Goal: Task Accomplishment & Management: Complete application form

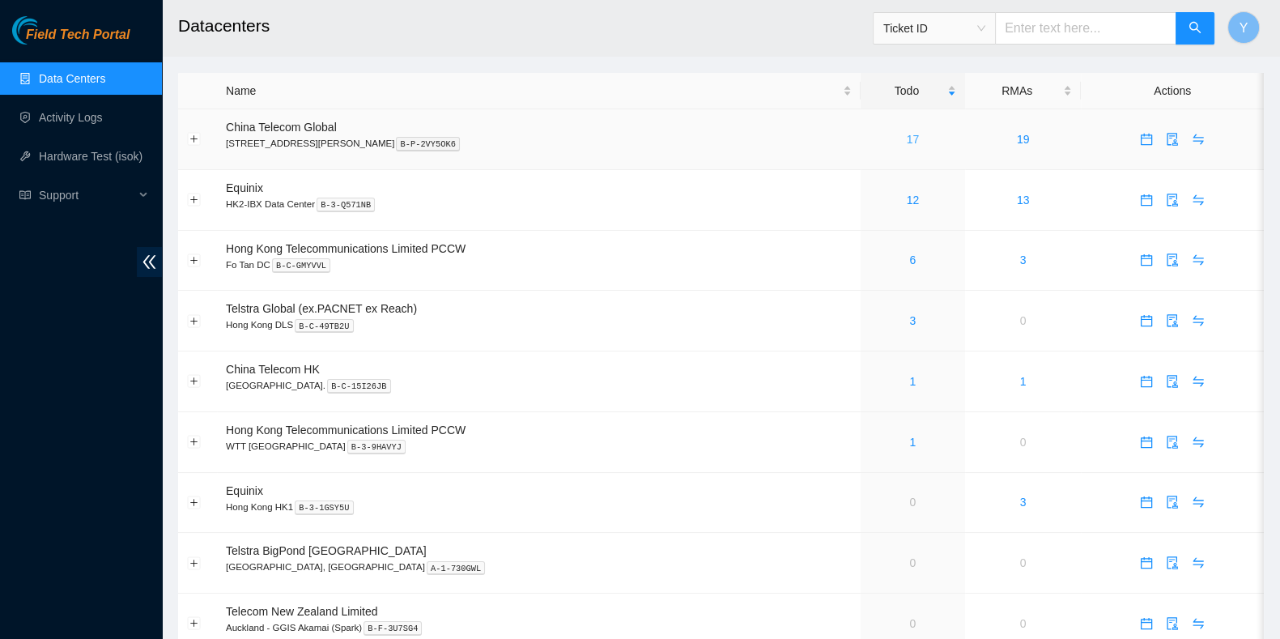
click at [907, 138] on link "17" at bounding box center [913, 139] width 13 height 13
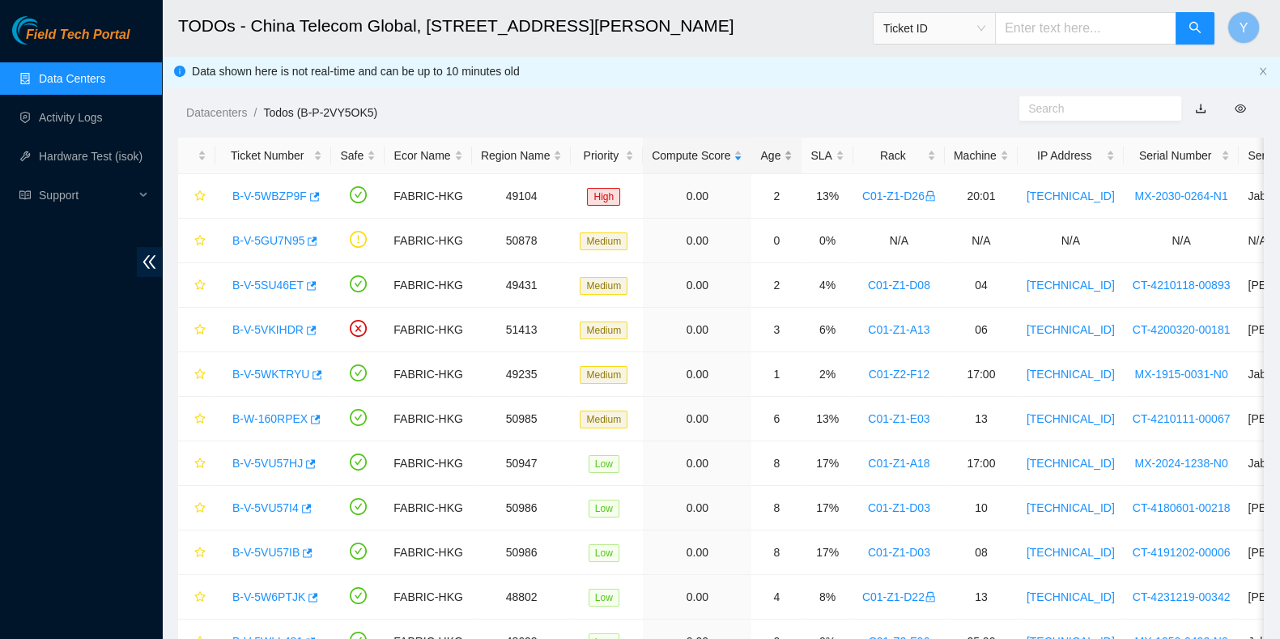
click at [773, 155] on div "Age" at bounding box center [776, 156] width 32 height 18
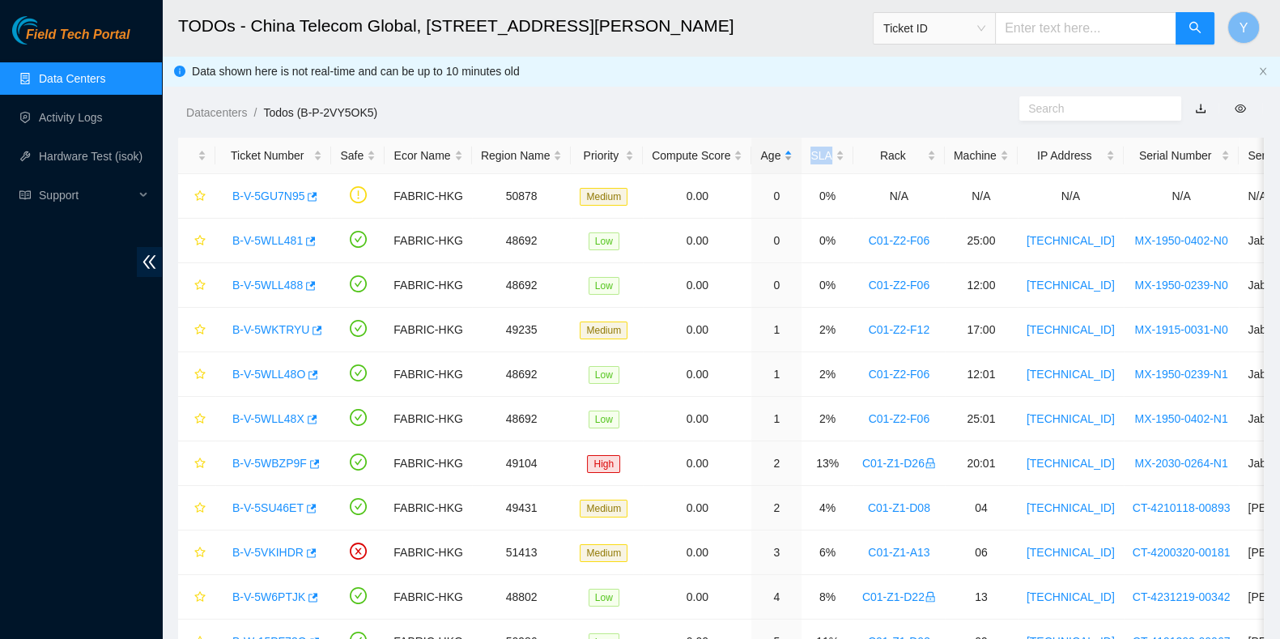
click at [773, 155] on div "Age" at bounding box center [776, 156] width 32 height 18
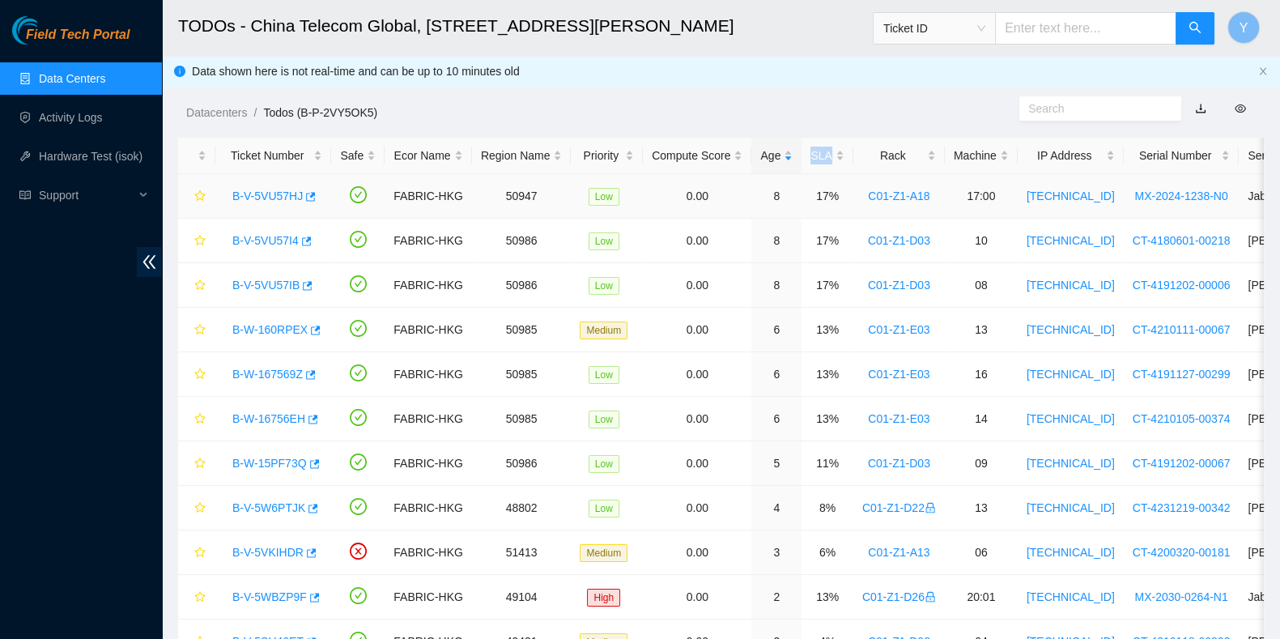
click at [251, 194] on link "B-V-5VU57HJ" at bounding box center [267, 195] width 70 height 13
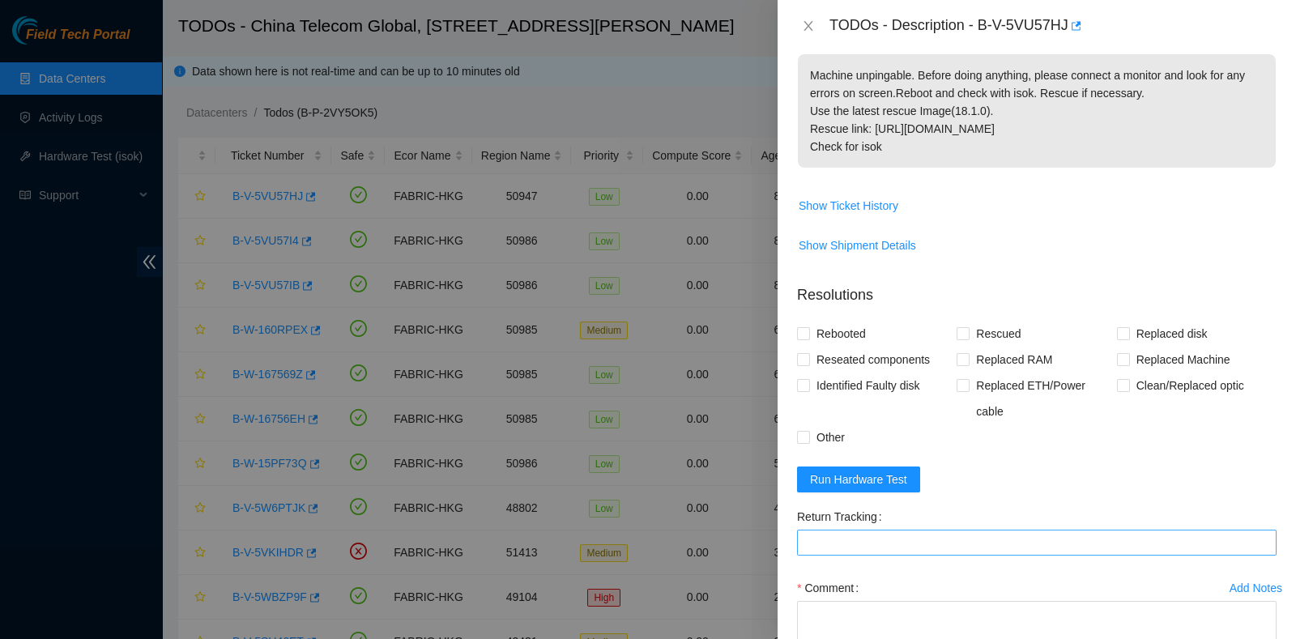
scroll to position [390, 0]
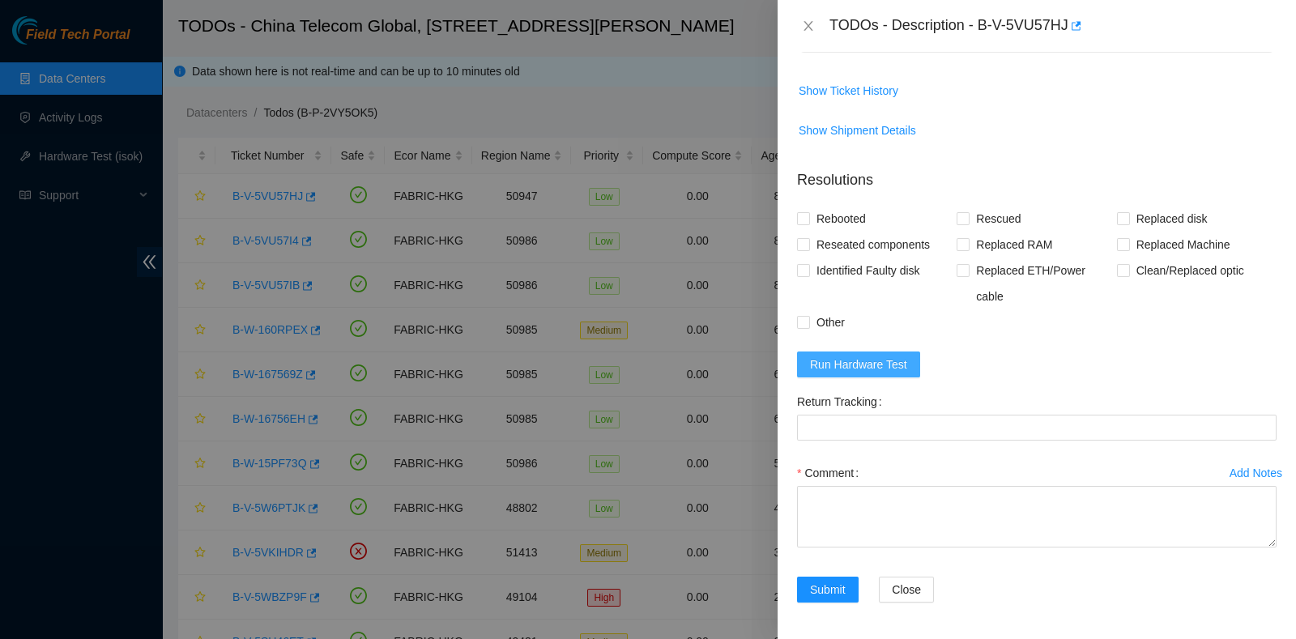
click at [891, 373] on button "Run Hardware Test" at bounding box center [858, 364] width 123 height 26
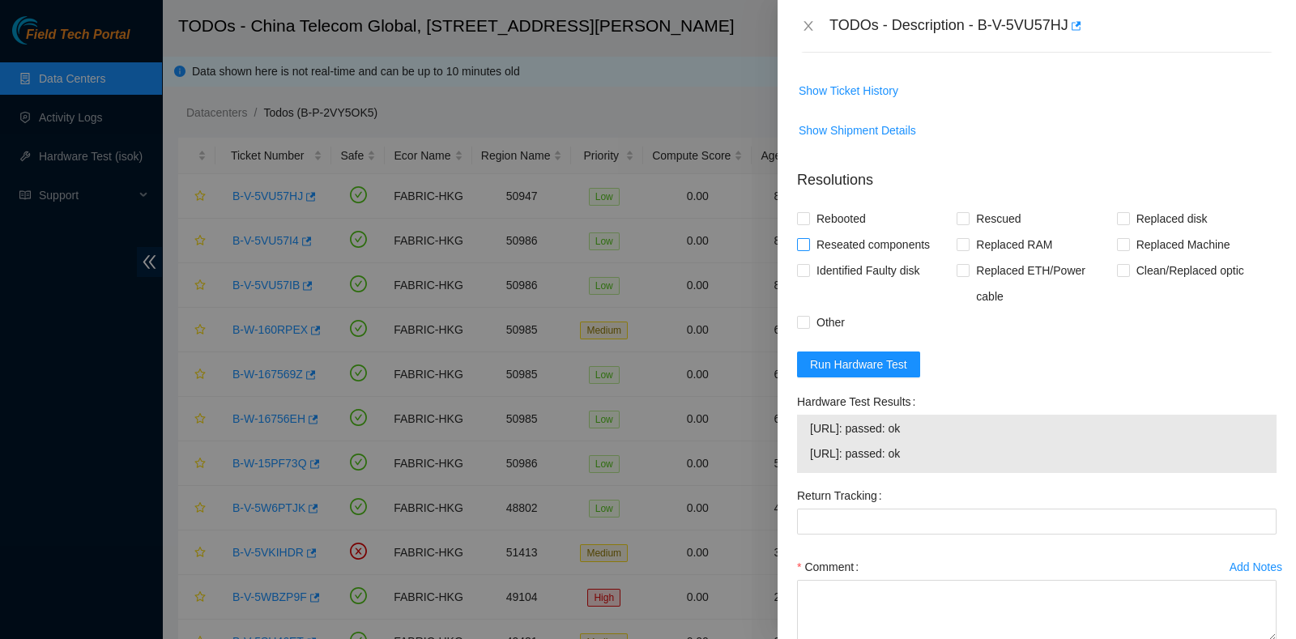
click at [885, 249] on span "Reseated components" at bounding box center [873, 245] width 126 height 26
click at [808, 249] on input "Reseated components" at bounding box center [802, 243] width 11 height 11
checkbox input "true"
click at [831, 220] on span "Rebooted" at bounding box center [841, 219] width 62 height 26
click at [808, 220] on input "Rebooted" at bounding box center [802, 217] width 11 height 11
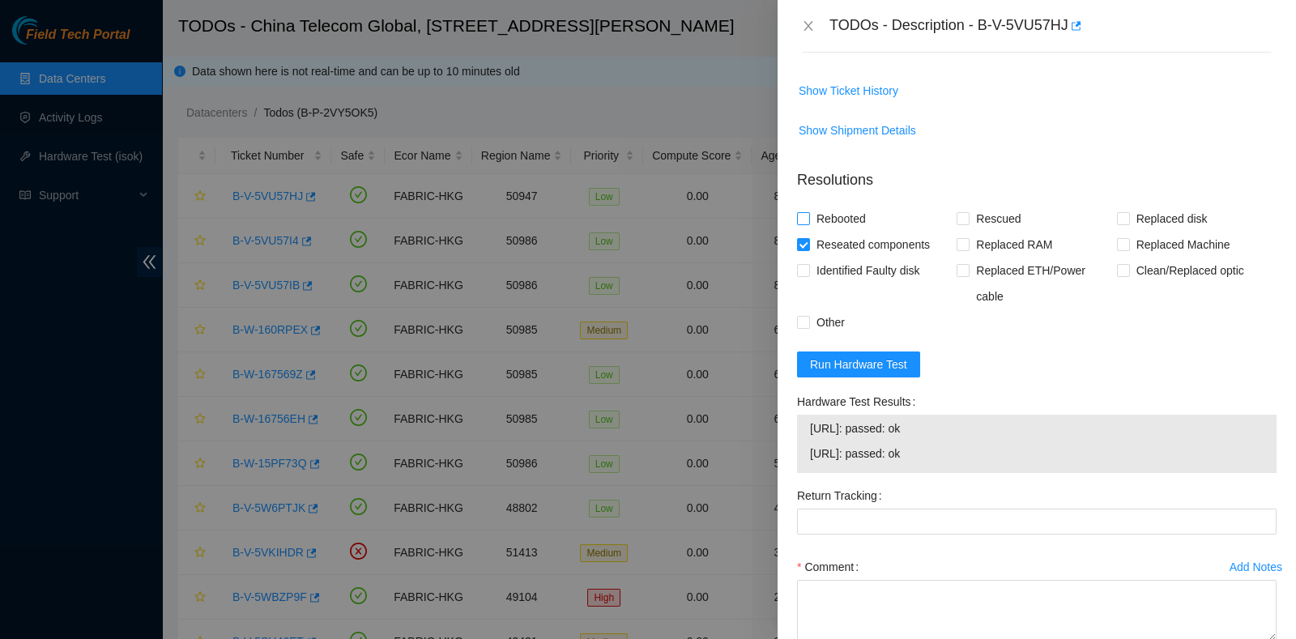
checkbox input "true"
click at [1000, 219] on span "Rescued" at bounding box center [997, 219] width 57 height 26
click at [968, 219] on input "Rescued" at bounding box center [961, 217] width 11 height 11
checkbox input "true"
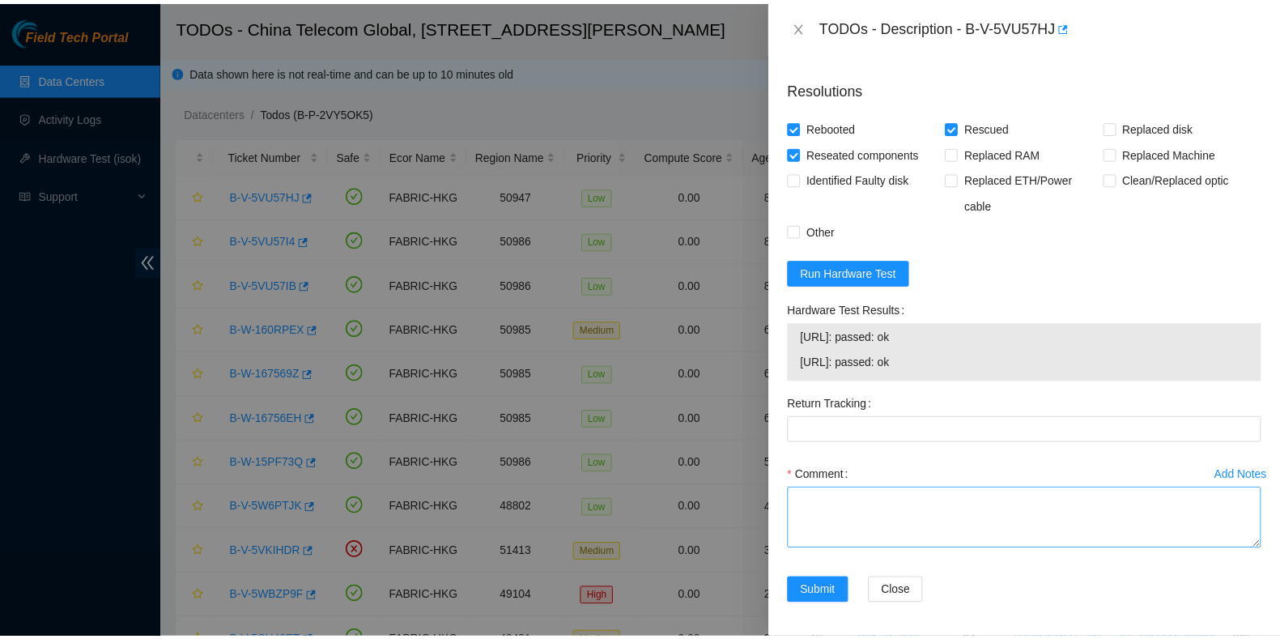
scroll to position [483, 0]
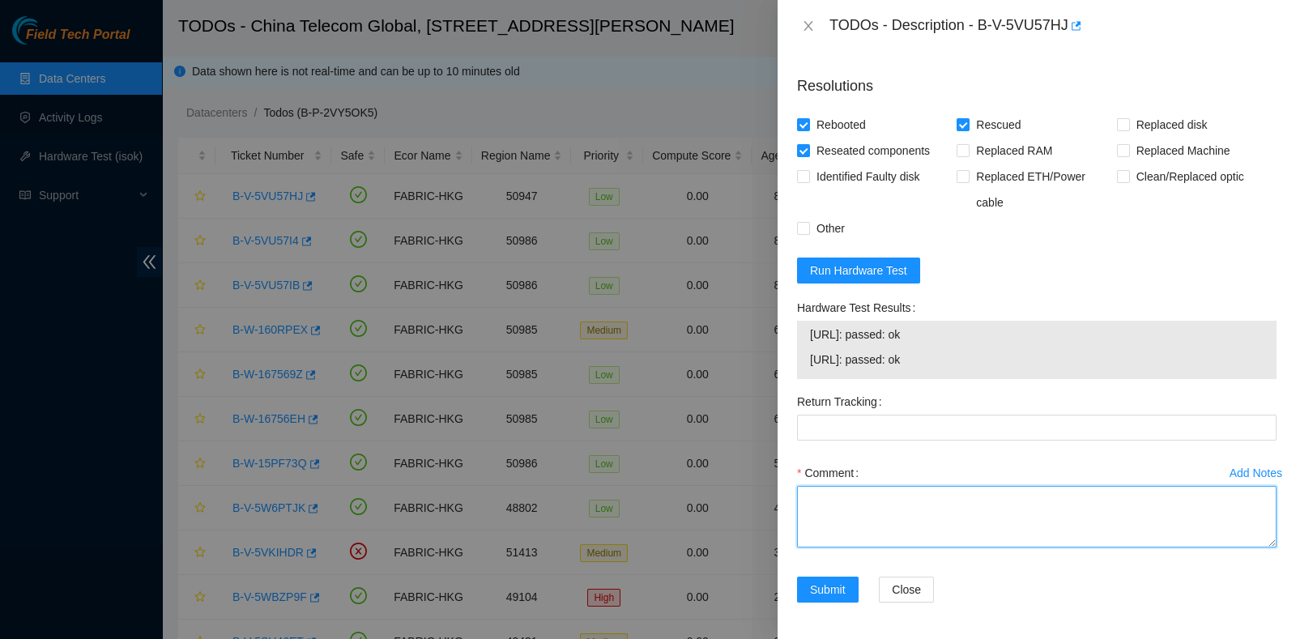
click at [935, 500] on textarea "Comment" at bounding box center [1036, 517] width 479 height 62
type textarea "pass ok"
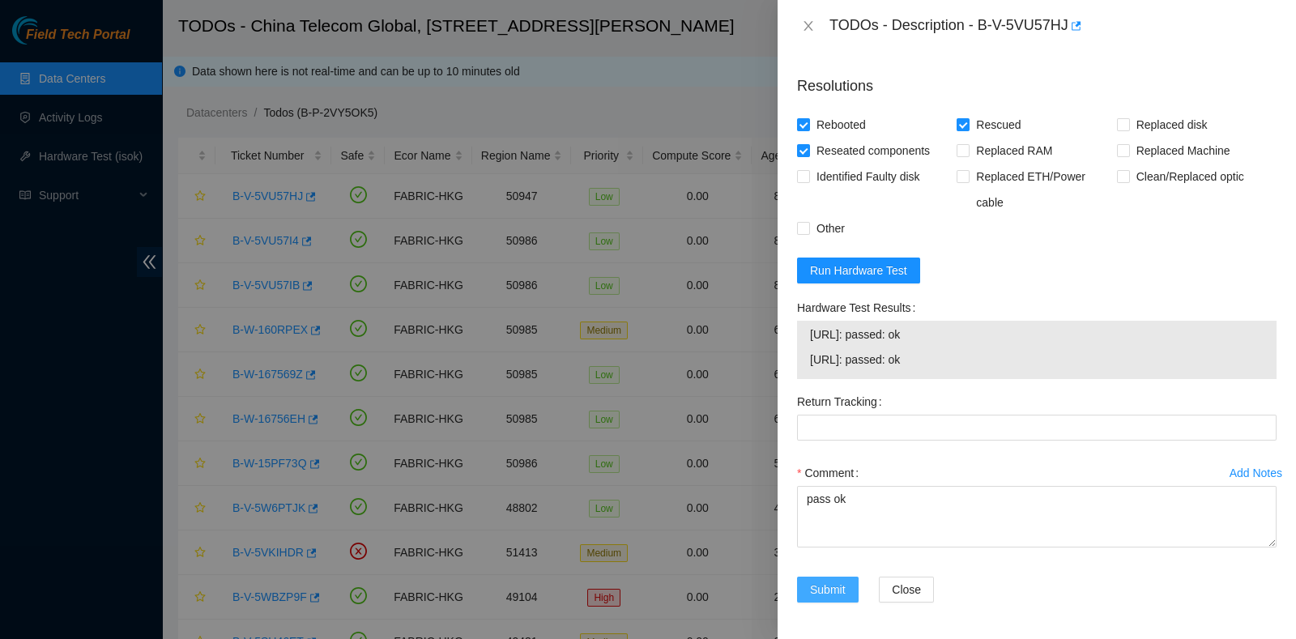
click at [806, 587] on button "Submit" at bounding box center [828, 590] width 62 height 26
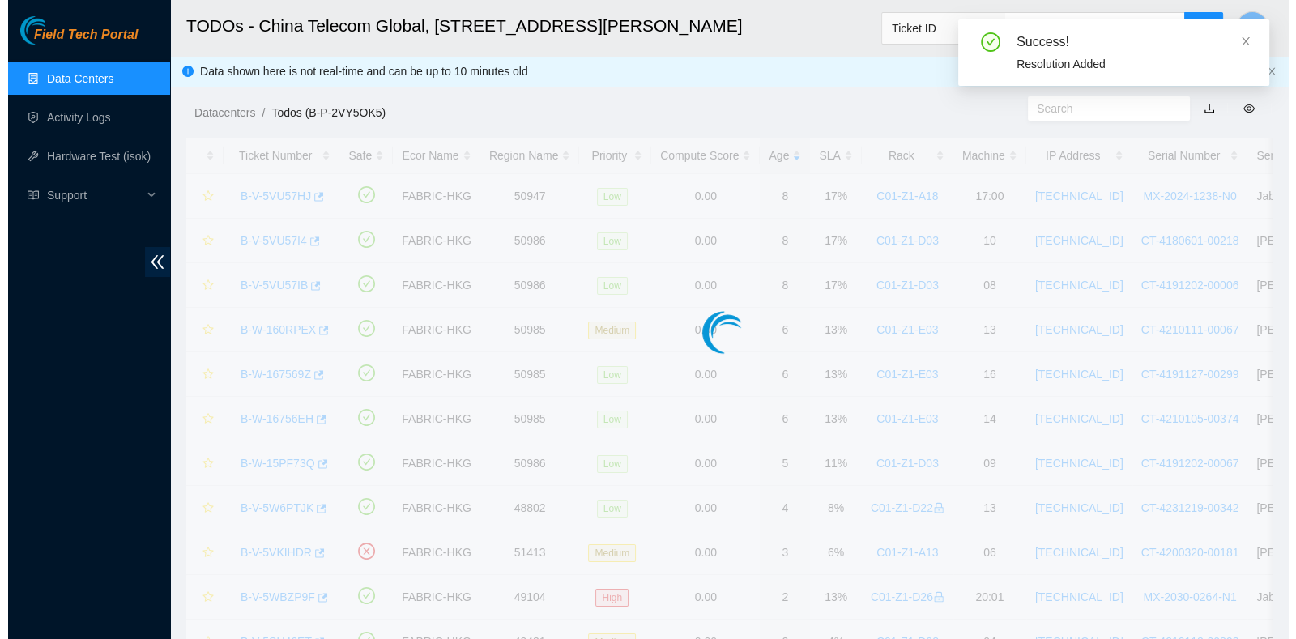
scroll to position [436, 0]
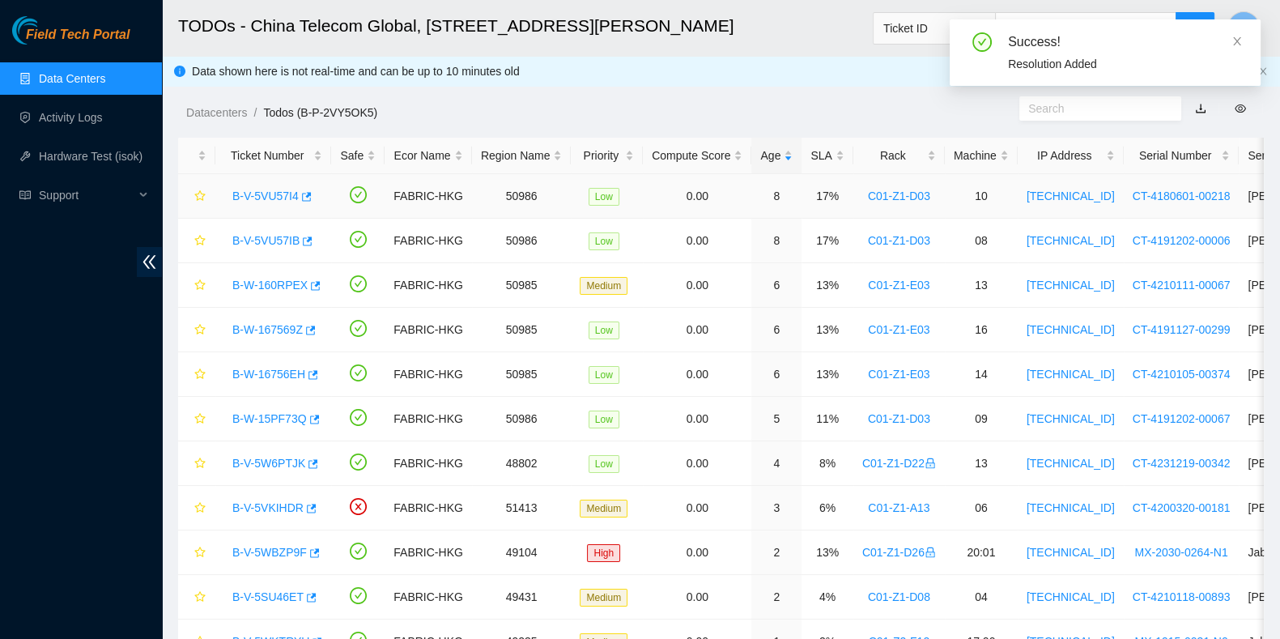
click at [255, 194] on link "B-V-5VU57I4" at bounding box center [265, 195] width 66 height 13
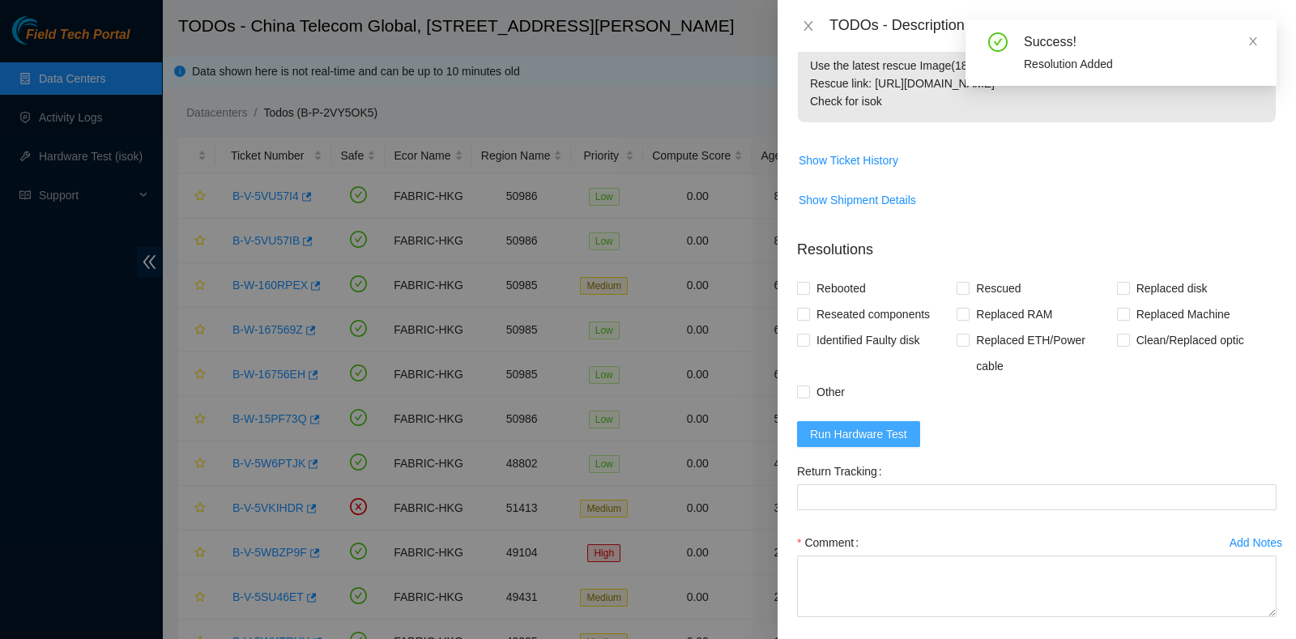
scroll to position [390, 0]
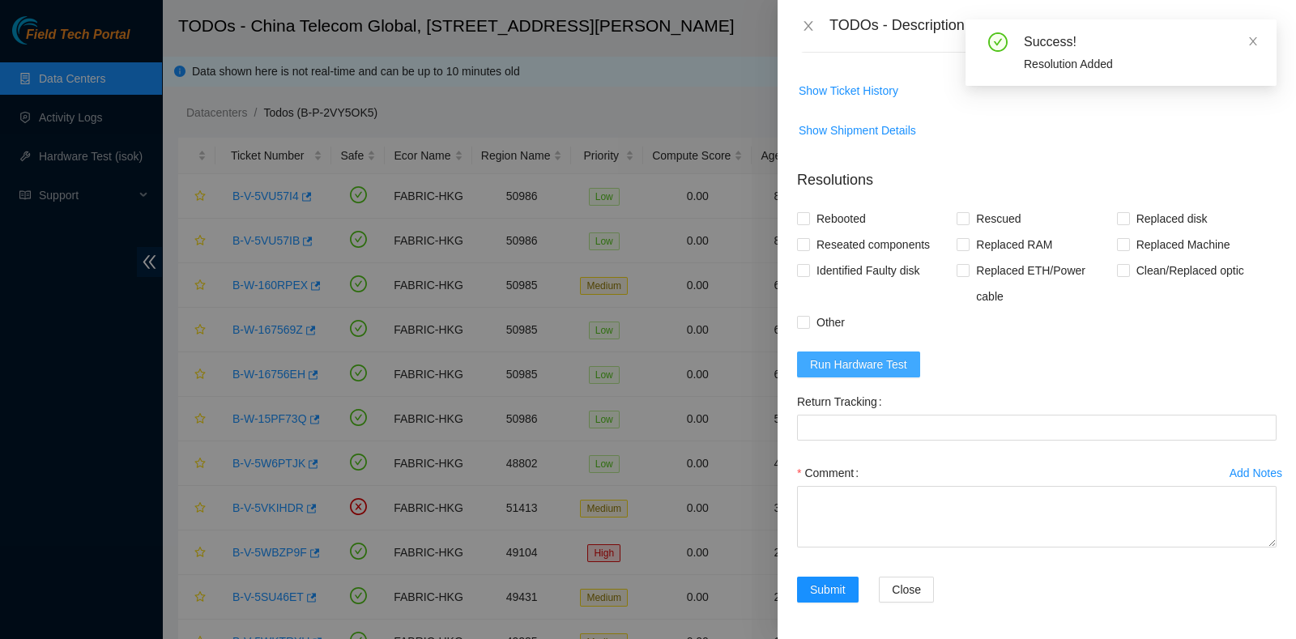
click at [875, 361] on span "Run Hardware Test" at bounding box center [858, 365] width 97 height 18
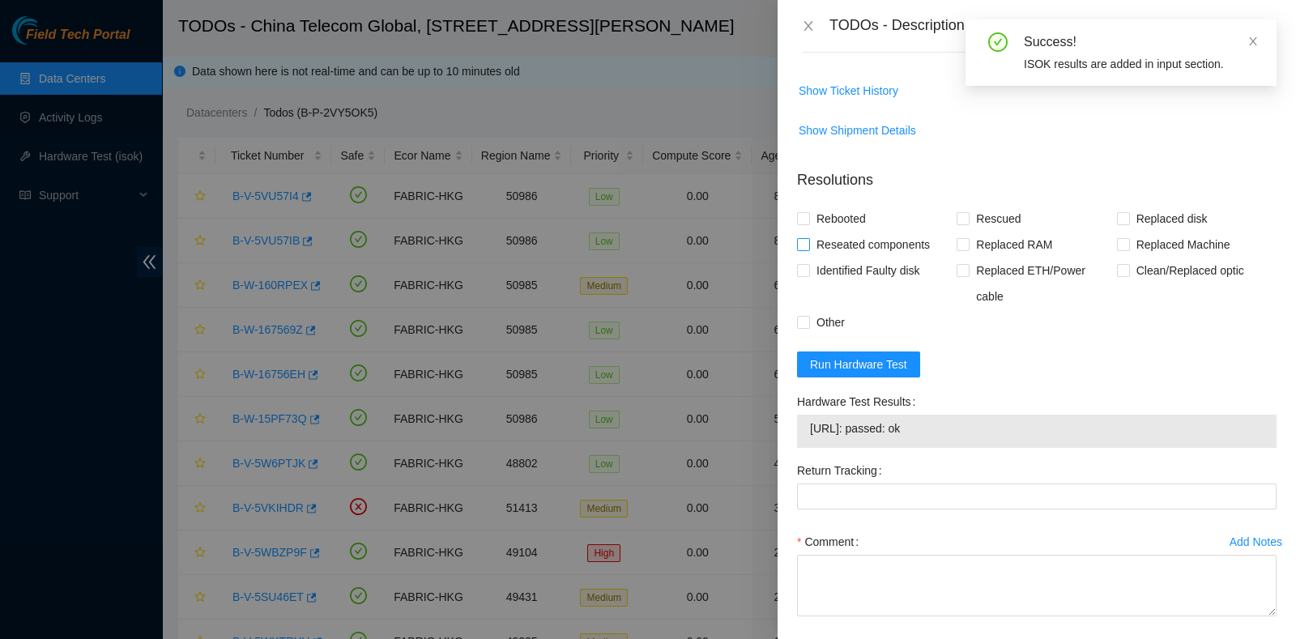
click at [830, 249] on span "Reseated components" at bounding box center [873, 245] width 126 height 26
click at [808, 249] on input "Reseated components" at bounding box center [802, 243] width 11 height 11
checkbox input "true"
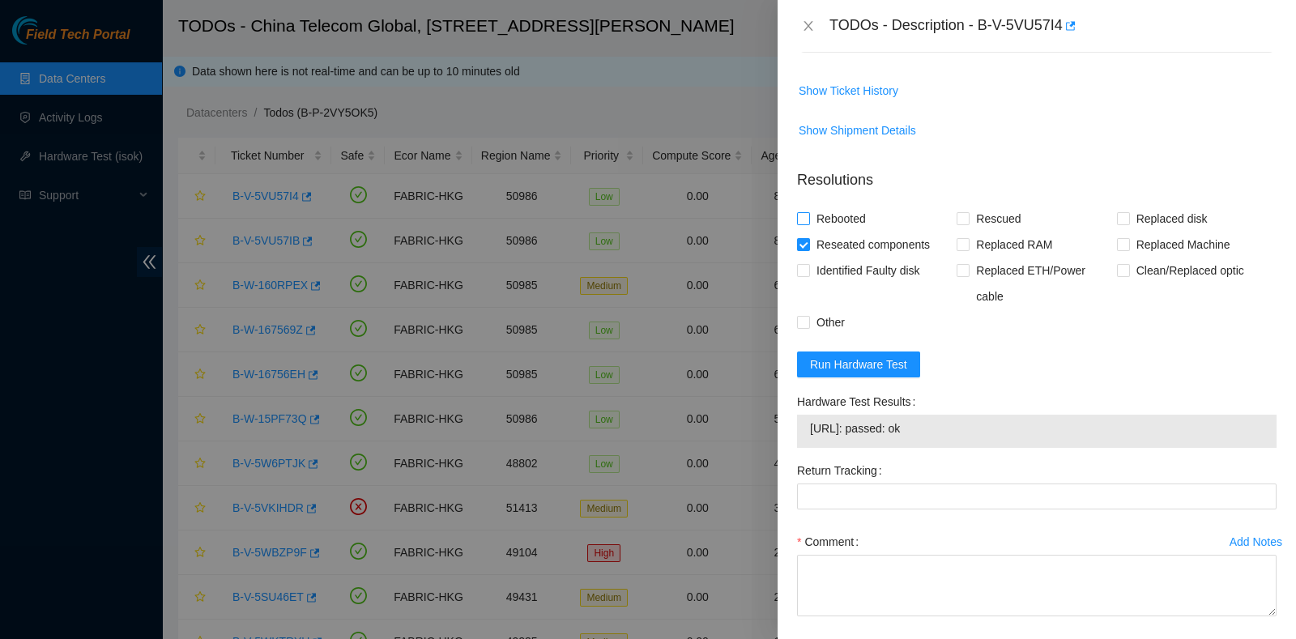
click at [834, 219] on span "Rebooted" at bounding box center [841, 219] width 62 height 26
click at [808, 219] on input "Rebooted" at bounding box center [802, 217] width 11 height 11
checkbox input "true"
click at [950, 220] on div "Rebooted" at bounding box center [877, 219] width 160 height 26
click at [971, 220] on span "Rescued" at bounding box center [997, 219] width 57 height 26
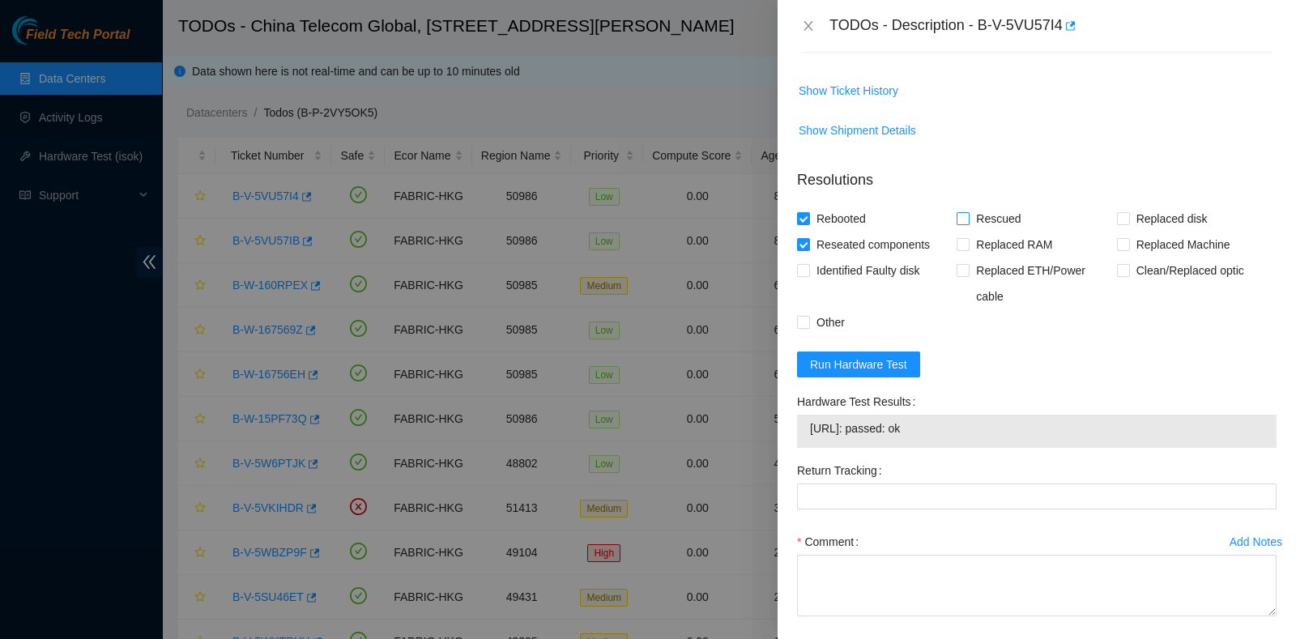
click at [968, 220] on input "Rescued" at bounding box center [961, 217] width 11 height 11
checkbox input "true"
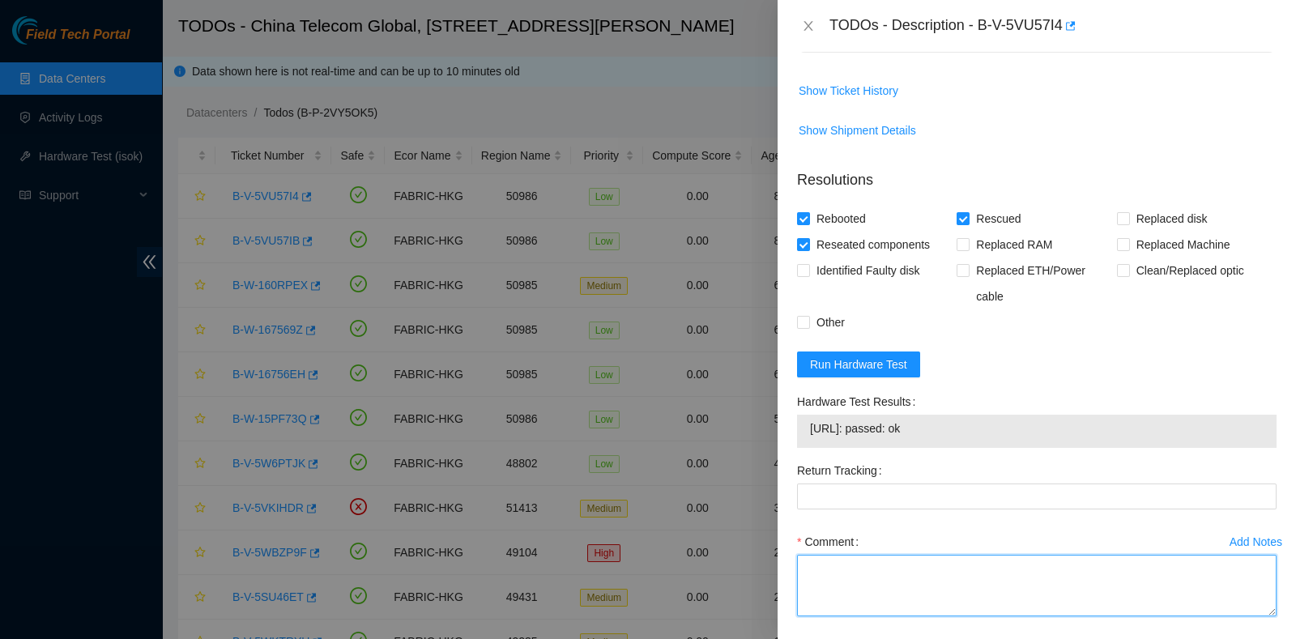
click at [845, 576] on textarea "Comment" at bounding box center [1036, 586] width 479 height 62
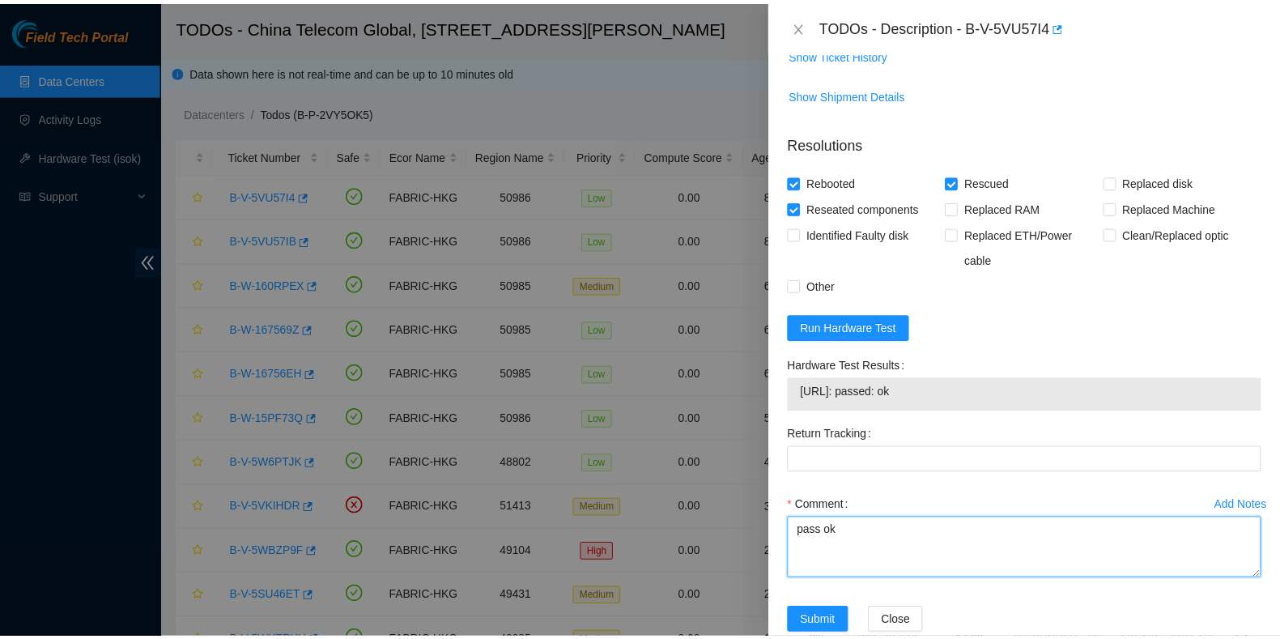
scroll to position [458, 0]
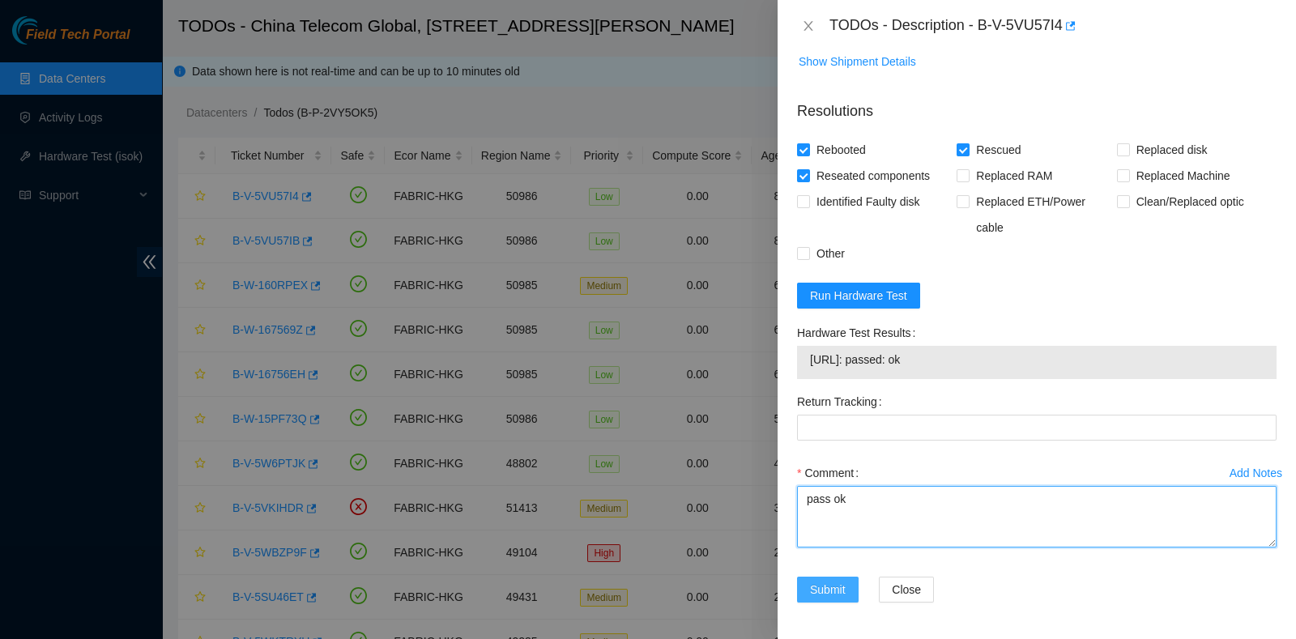
type textarea "pass ok"
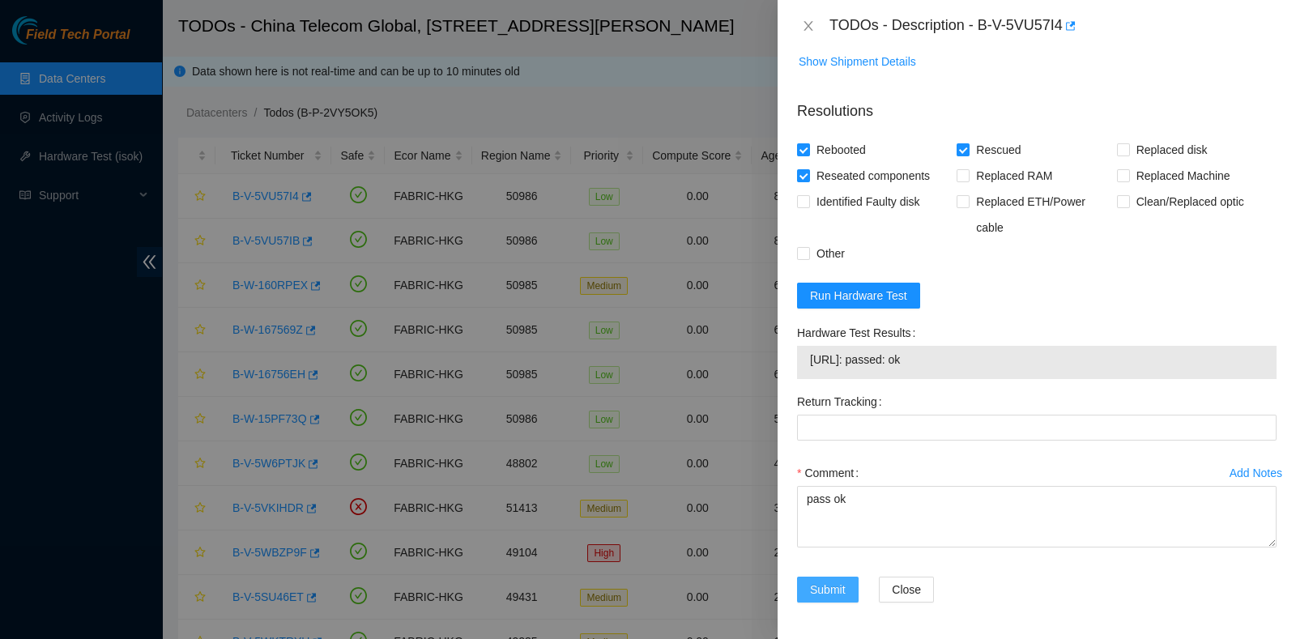
click at [834, 581] on span "Submit" at bounding box center [828, 590] width 36 height 18
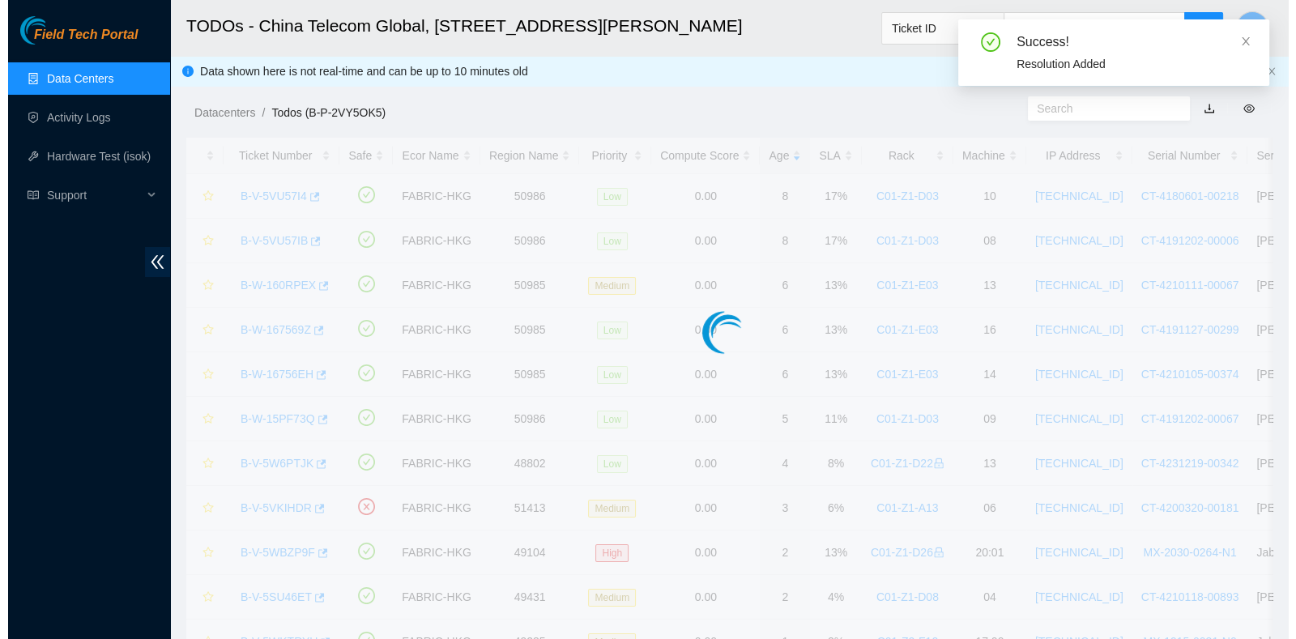
scroll to position [411, 0]
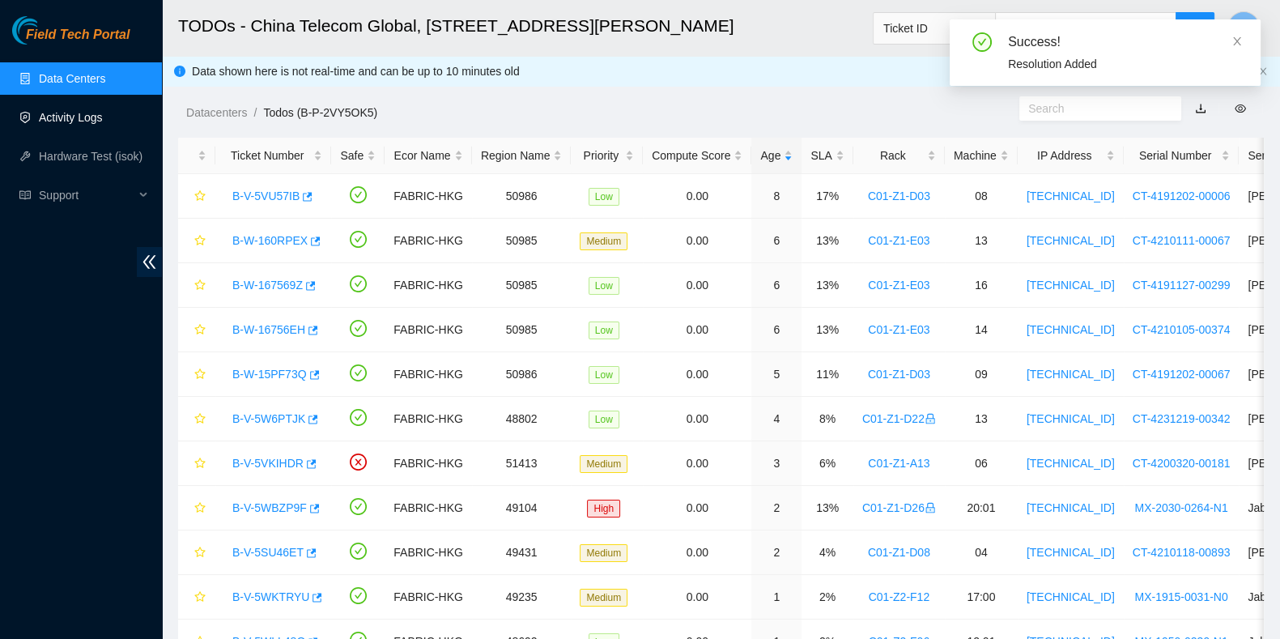
click at [83, 124] on link "Activity Logs" at bounding box center [71, 117] width 64 height 13
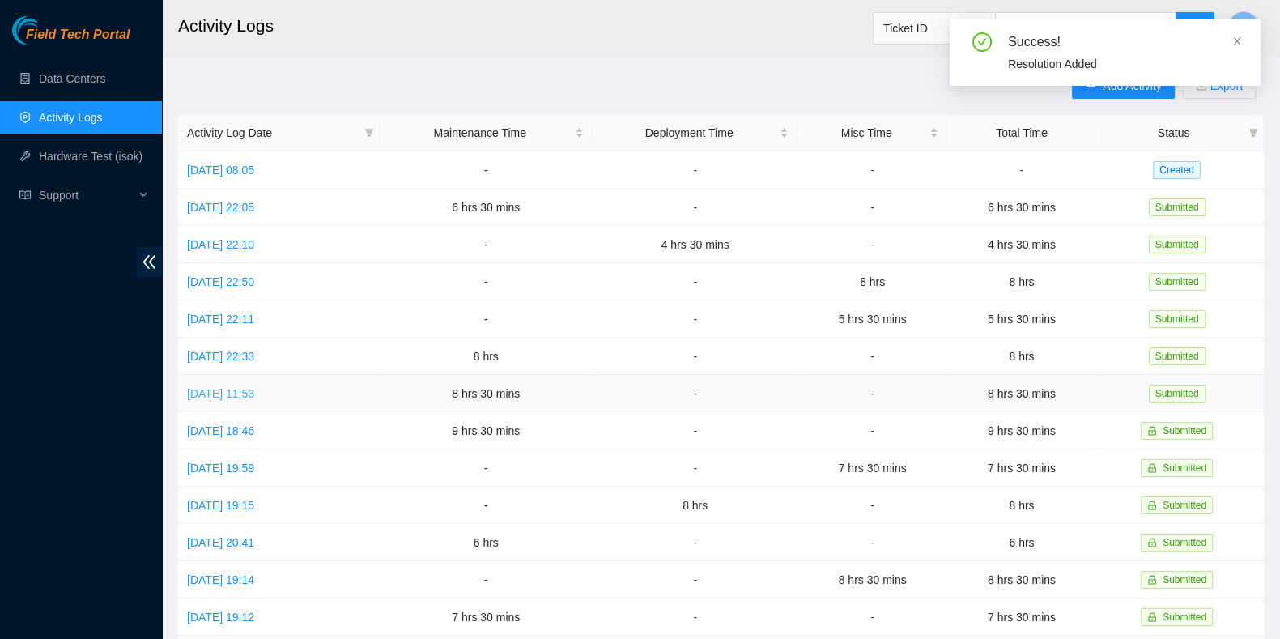
click at [254, 389] on link "Mon, 22 Sep 2025 11:53" at bounding box center [220, 393] width 67 height 13
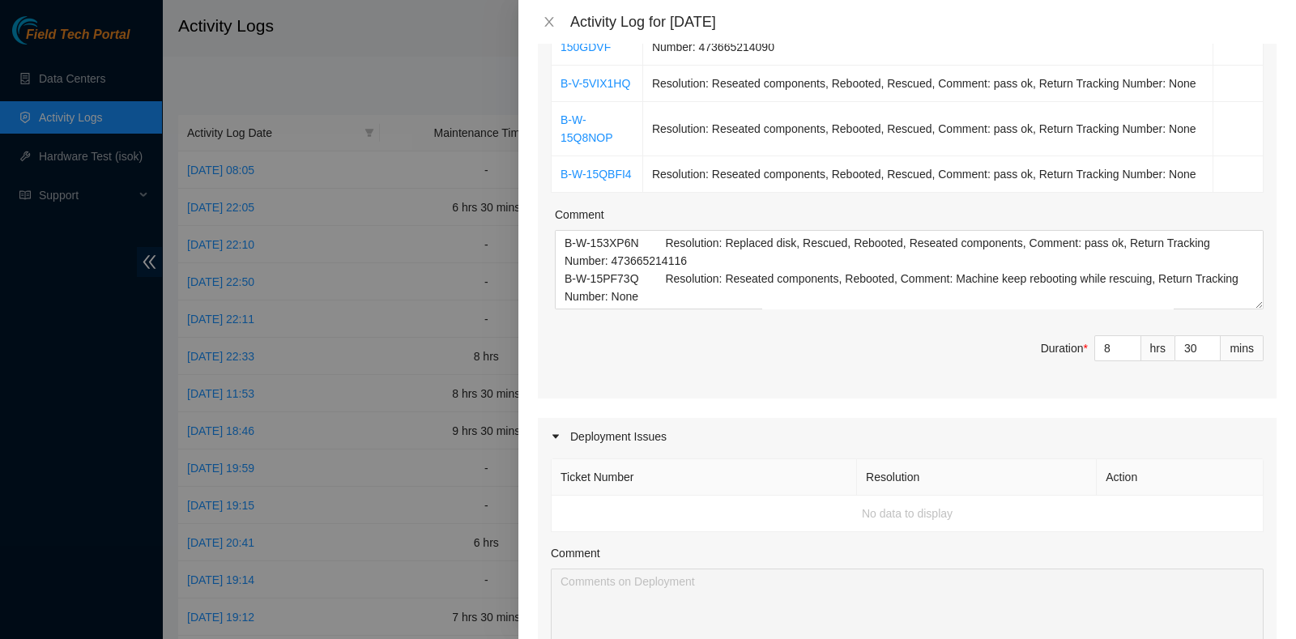
scroll to position [505, 0]
click at [548, 10] on div "Activity Log for 22-09-2025" at bounding box center [906, 22] width 777 height 44
click at [556, 24] on button "Close" at bounding box center [549, 22] width 23 height 15
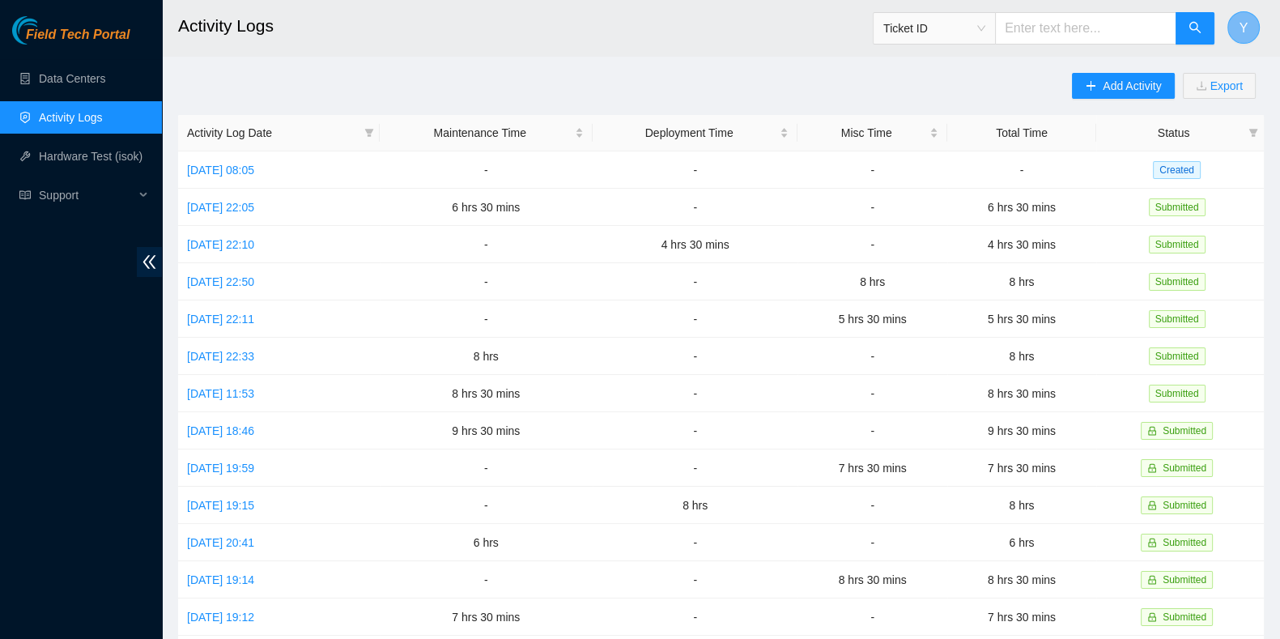
click at [1245, 23] on span "Y" at bounding box center [1244, 28] width 9 height 20
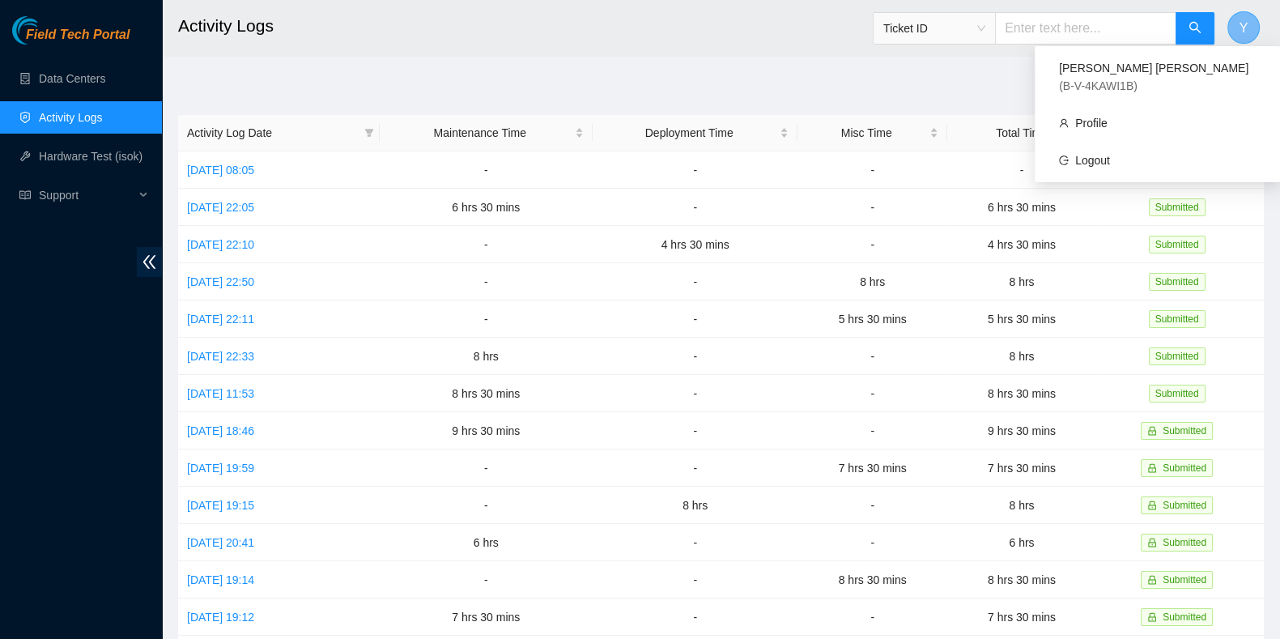
click at [1245, 23] on span "Y" at bounding box center [1244, 28] width 9 height 20
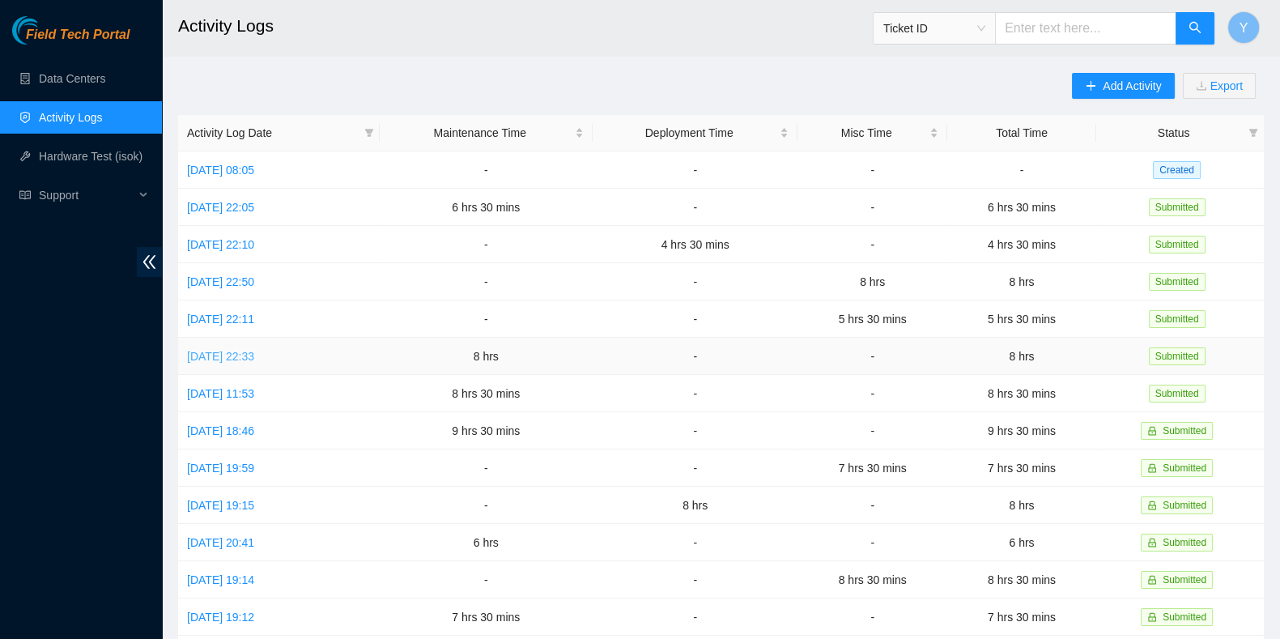
click at [251, 350] on link "Tue, 23 Sep 2025 22:33" at bounding box center [220, 356] width 67 height 13
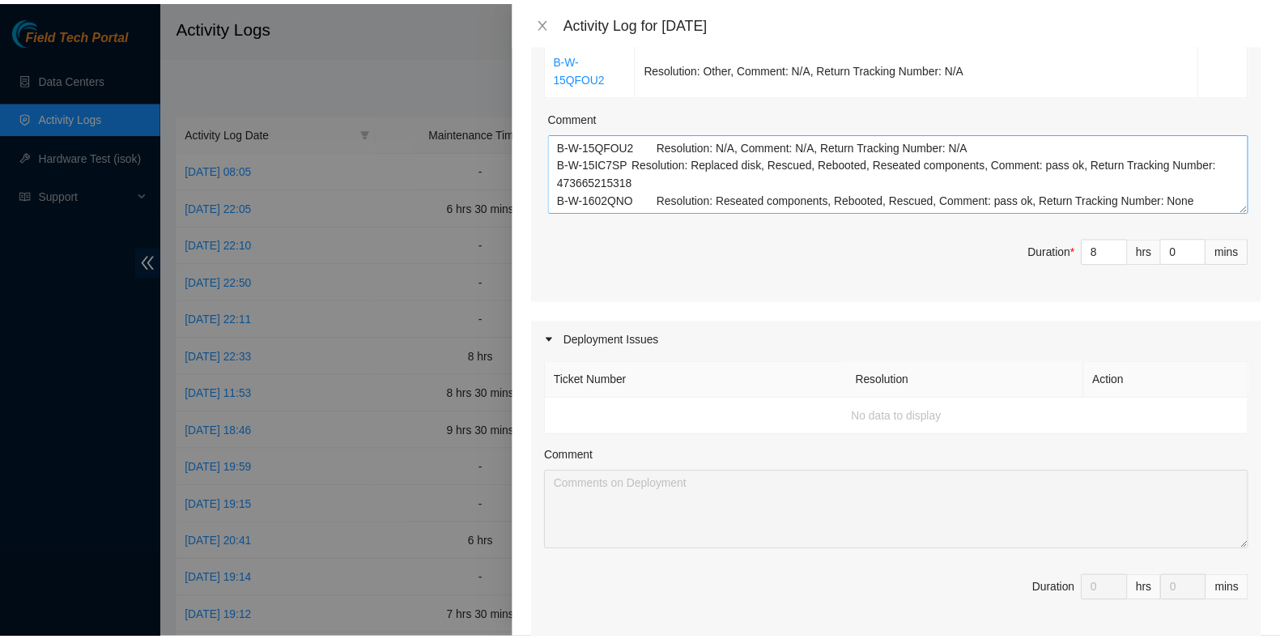
scroll to position [607, 0]
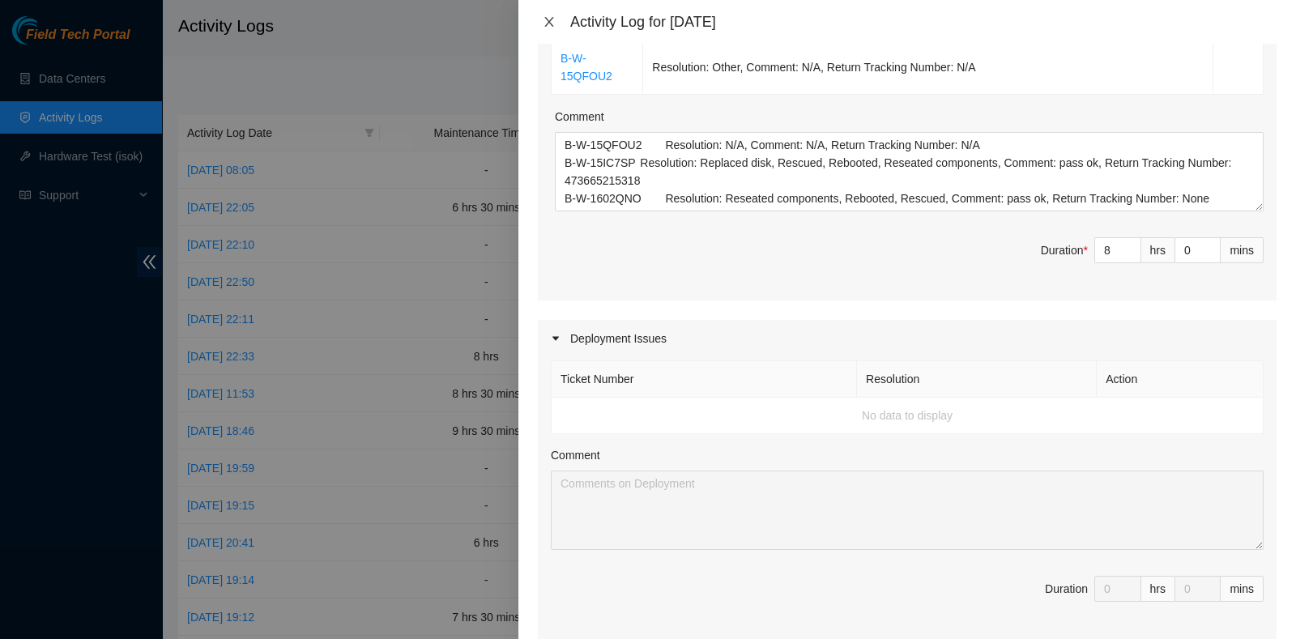
click at [557, 26] on button "Close" at bounding box center [549, 22] width 23 height 15
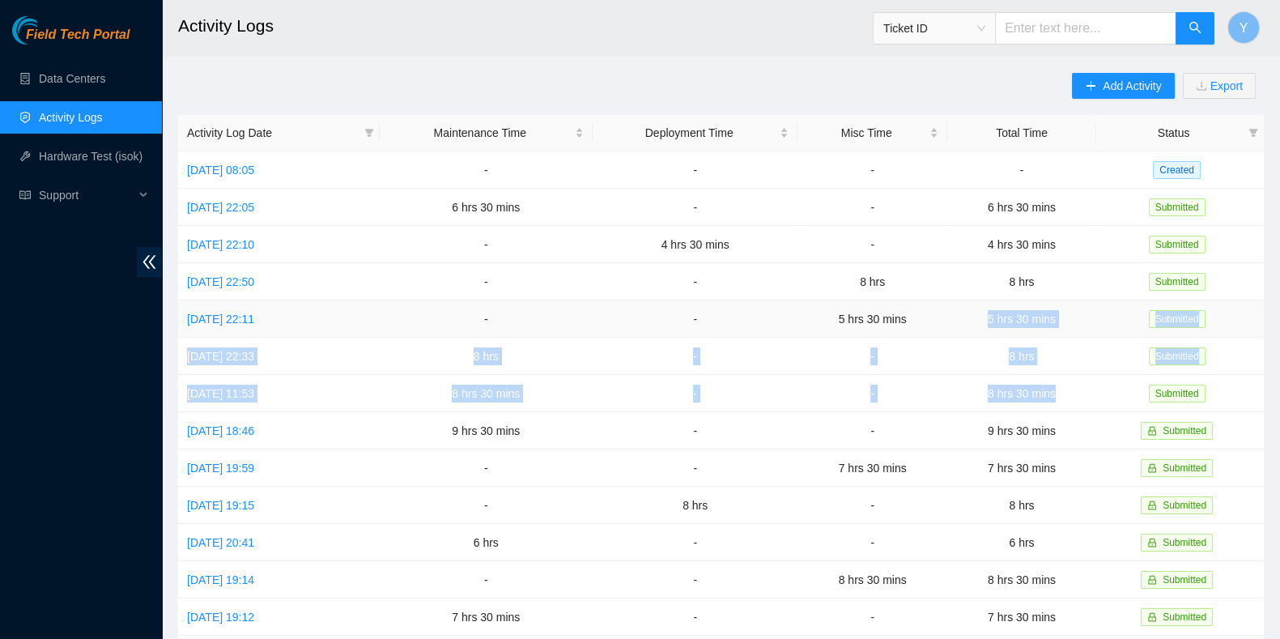
drag, startPoint x: 1104, startPoint y: 389, endPoint x: 991, endPoint y: 326, distance: 129.1
click at [991, 326] on tbody "Mon, 29 Sep 2025 08:05 - - - - Created Sun, 28 Sep 2025 22:05 6 hrs 30 mins - -…" at bounding box center [721, 523] width 1086 height 745
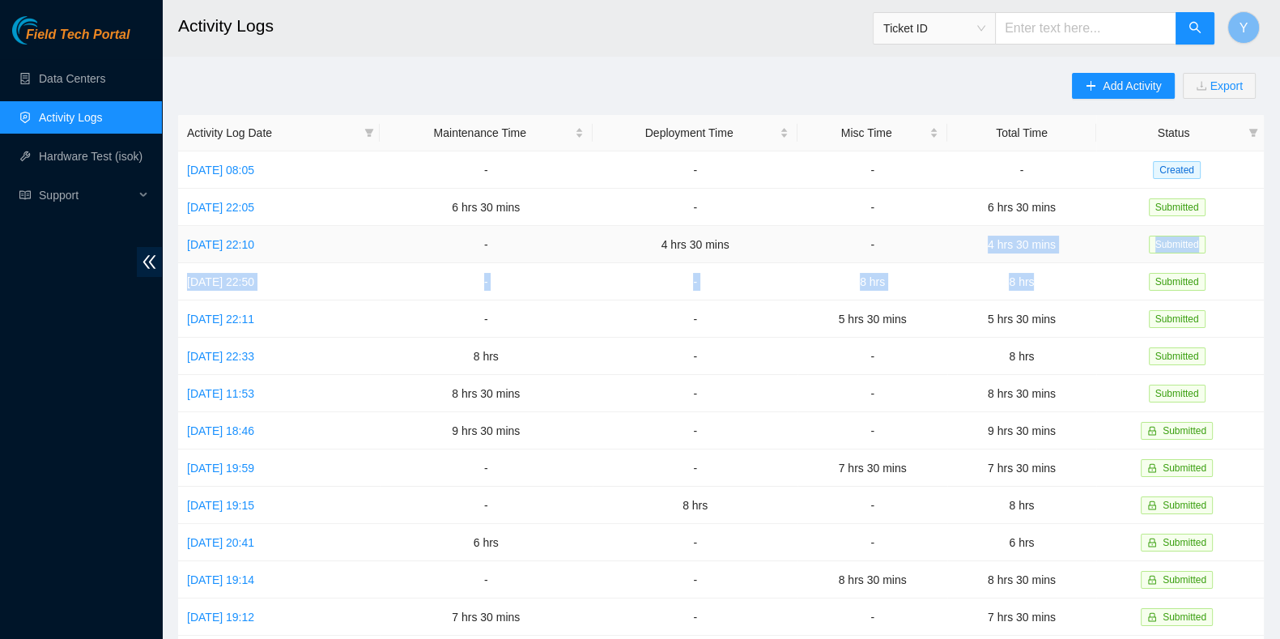
drag, startPoint x: 1049, startPoint y: 279, endPoint x: 986, endPoint y: 241, distance: 72.6
click at [986, 241] on tbody "Mon, 29 Sep 2025 08:05 - - - - Created Sun, 28 Sep 2025 22:05 6 hrs 30 mins - -…" at bounding box center [721, 523] width 1086 height 745
click at [224, 175] on link "Mon, 29 Sep 2025 08:05" at bounding box center [220, 170] width 67 height 13
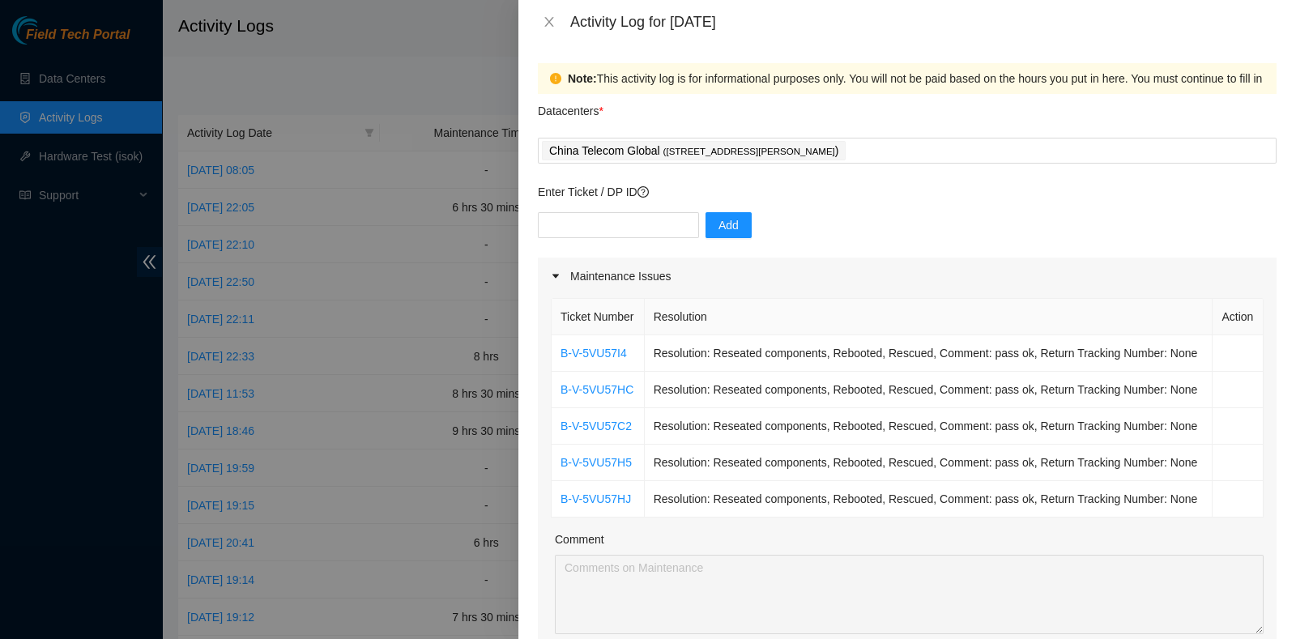
click at [552, 7] on div "Activity Log for 29-09-2025" at bounding box center [906, 22] width 777 height 44
click at [538, 7] on div "Activity Log for 29-09-2025" at bounding box center [906, 22] width 777 height 44
click at [539, 22] on button "Close" at bounding box center [549, 22] width 23 height 15
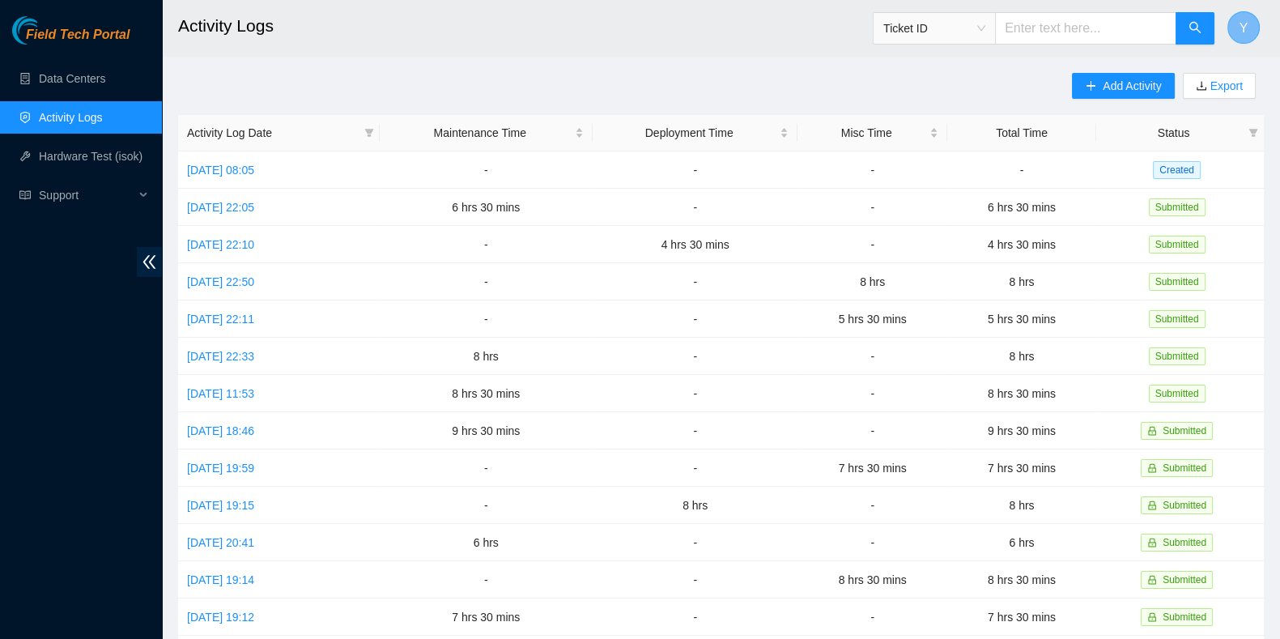
click at [1248, 24] on button "Y" at bounding box center [1244, 27] width 32 height 32
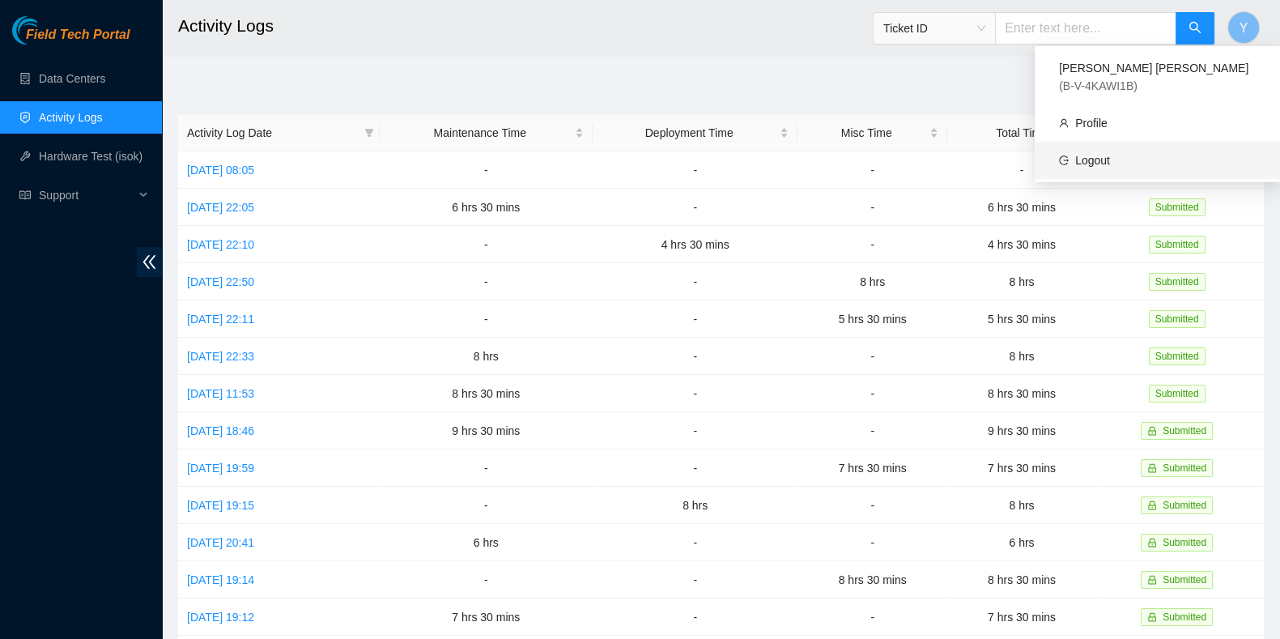
click at [1087, 154] on link "Logout" at bounding box center [1092, 160] width 35 height 13
